Goal: Task Accomplishment & Management: Manage account settings

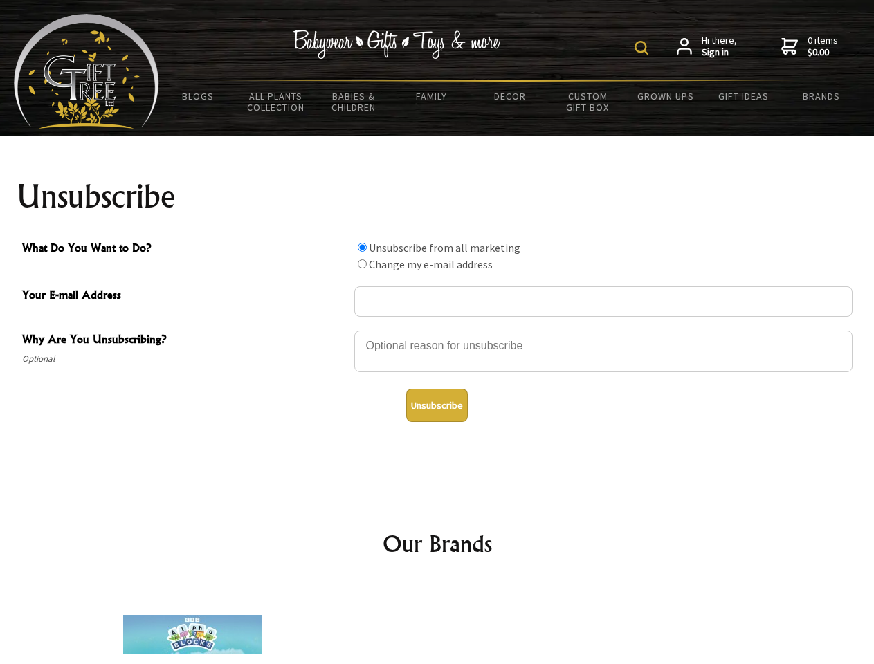
click at [643, 48] on img at bounding box center [642, 48] width 14 height 14
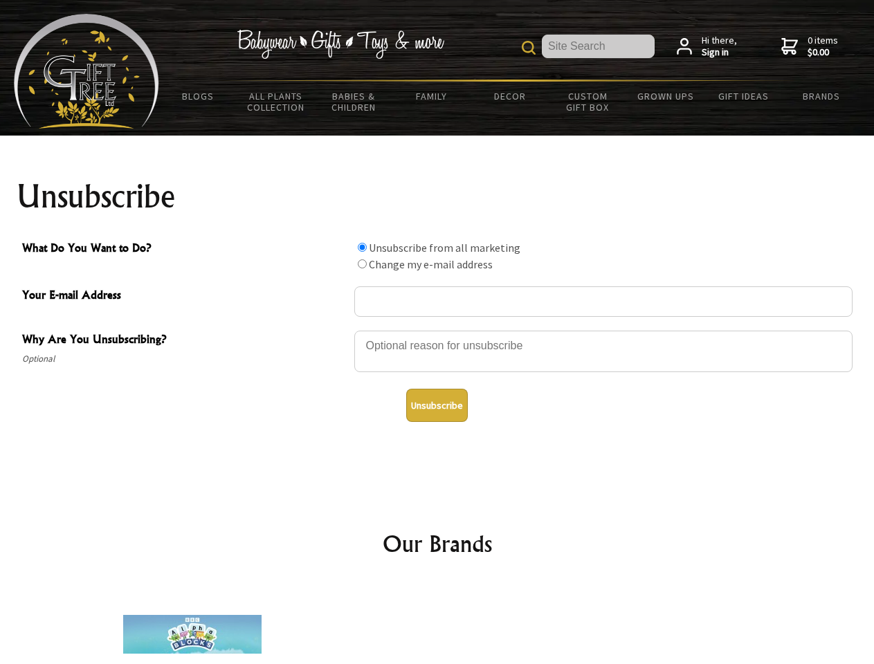
click at [437, 330] on div at bounding box center [603, 353] width 498 height 48
click at [362, 247] on input "What Do You Want to Do?" at bounding box center [362, 247] width 9 height 9
click at [362, 264] on input "What Do You Want to Do?" at bounding box center [362, 263] width 9 height 9
radio input "true"
click at [437, 405] on button "Unsubscribe" at bounding box center [437, 405] width 62 height 33
